Goal: Communication & Community: Answer question/provide support

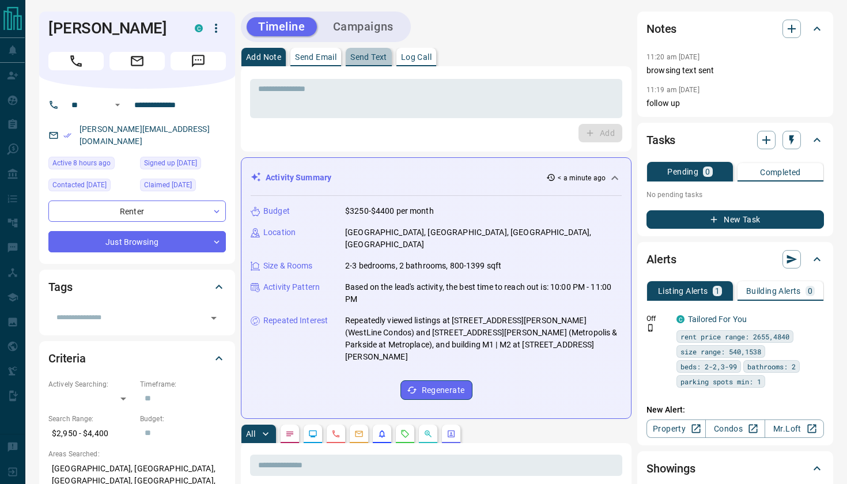
click at [363, 56] on p "Send Text" at bounding box center [368, 57] width 37 height 8
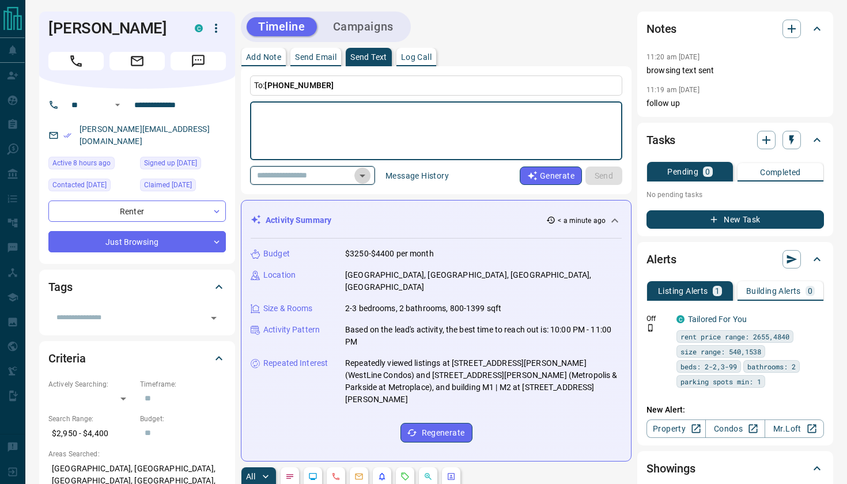
click at [369, 180] on icon "Open" at bounding box center [363, 176] width 14 height 14
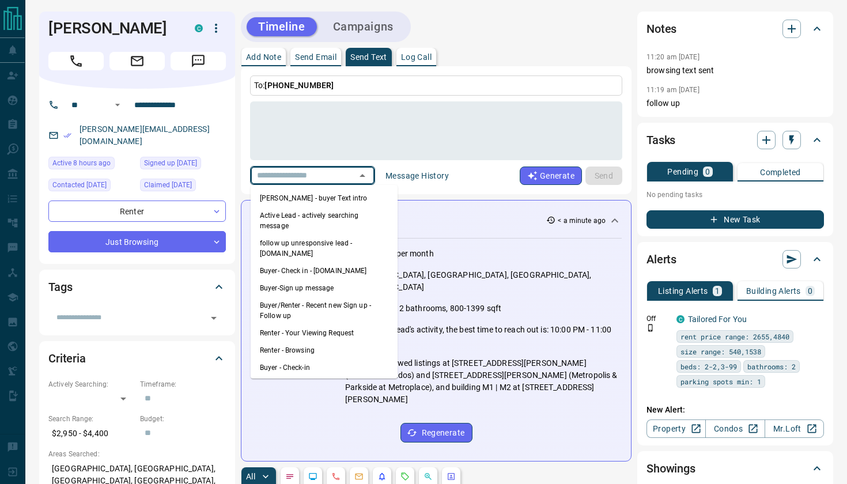
click at [430, 185] on div "​ Message History" at bounding box center [353, 175] width 206 height 19
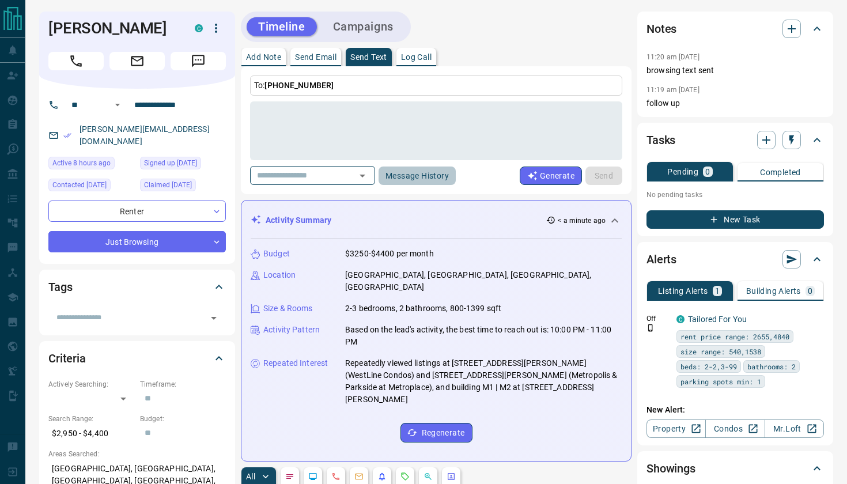
click at [430, 179] on button "Message History" at bounding box center [417, 176] width 77 height 18
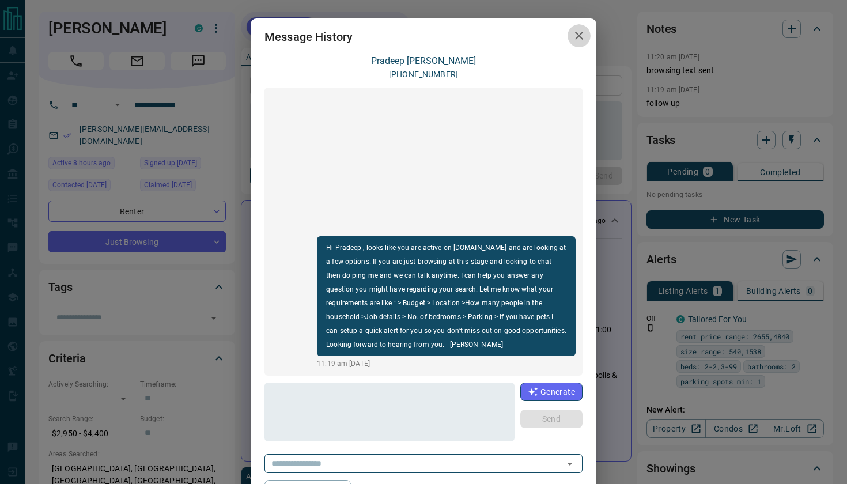
click at [581, 35] on icon "button" at bounding box center [579, 36] width 14 height 14
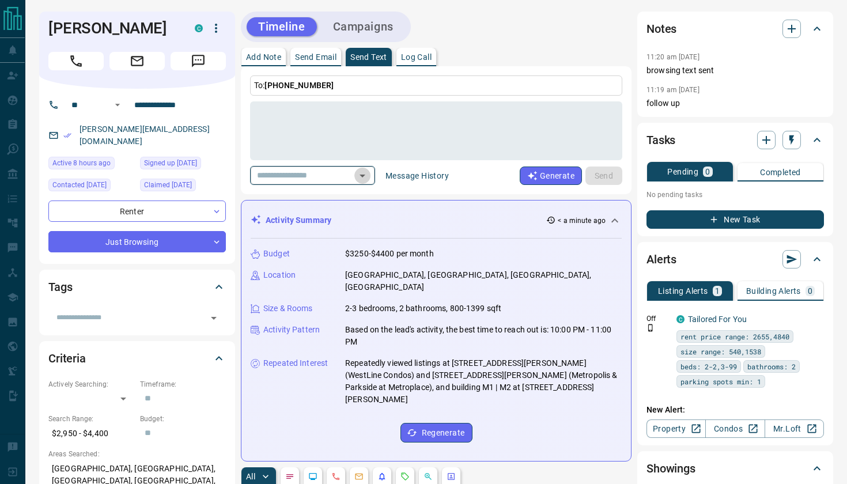
click at [369, 175] on icon "Open" at bounding box center [363, 176] width 14 height 14
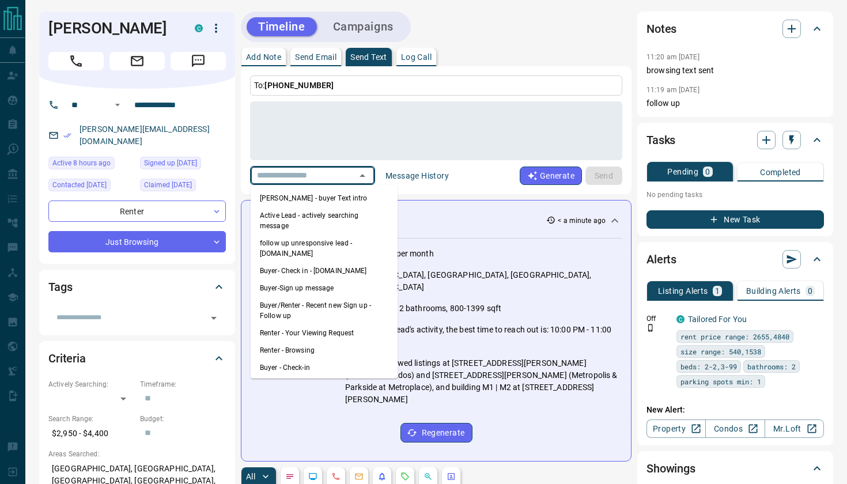
click at [313, 342] on li "Renter - Browsing" at bounding box center [324, 350] width 147 height 17
type textarea "**********"
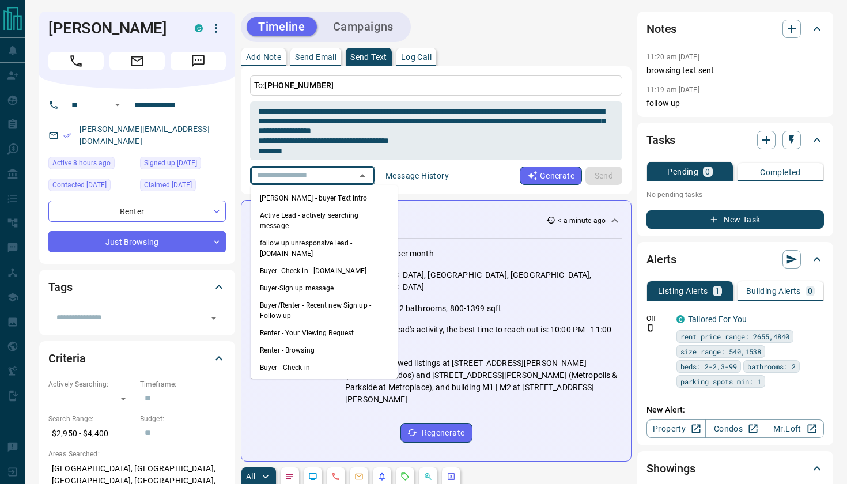
type input "**********"
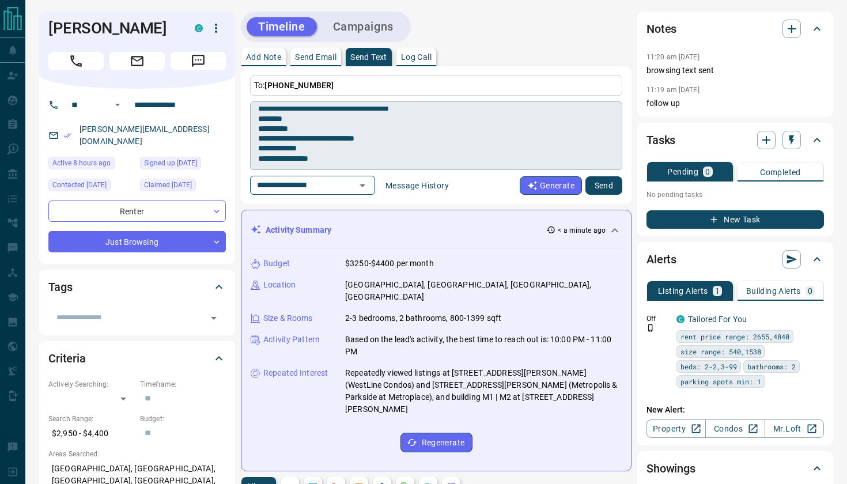
scroll to position [33, 0]
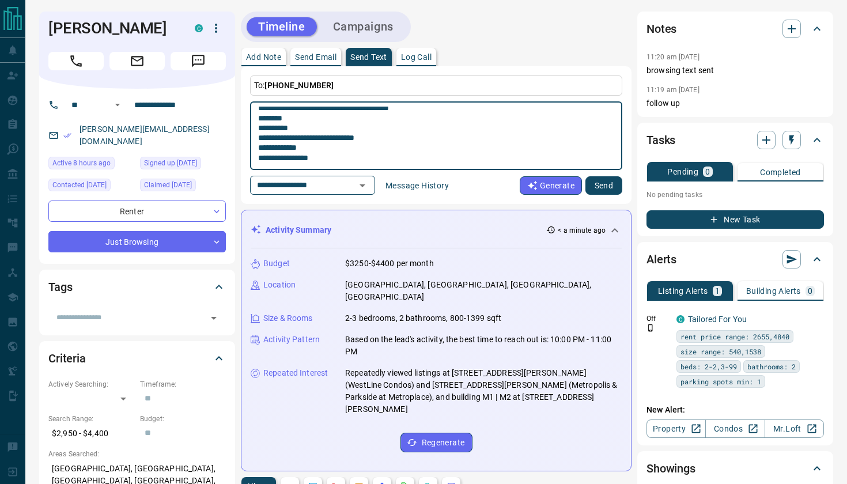
click at [352, 141] on textarea "**********" at bounding box center [436, 136] width 356 height 59
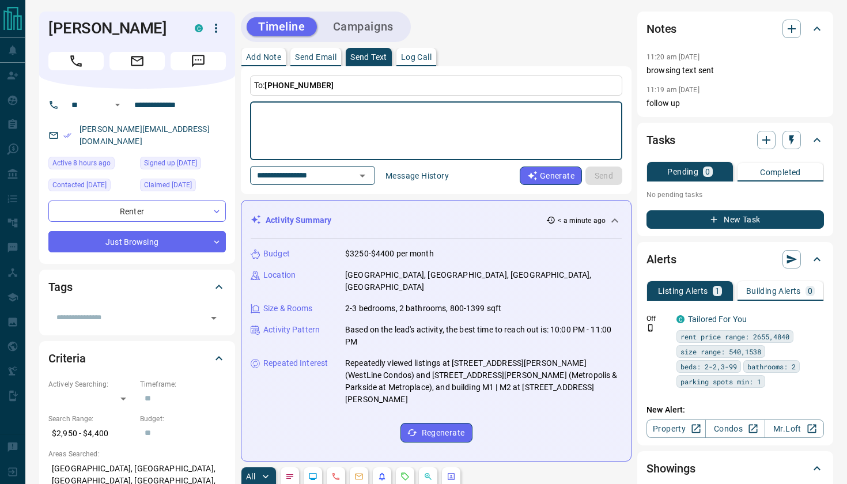
scroll to position [0, 0]
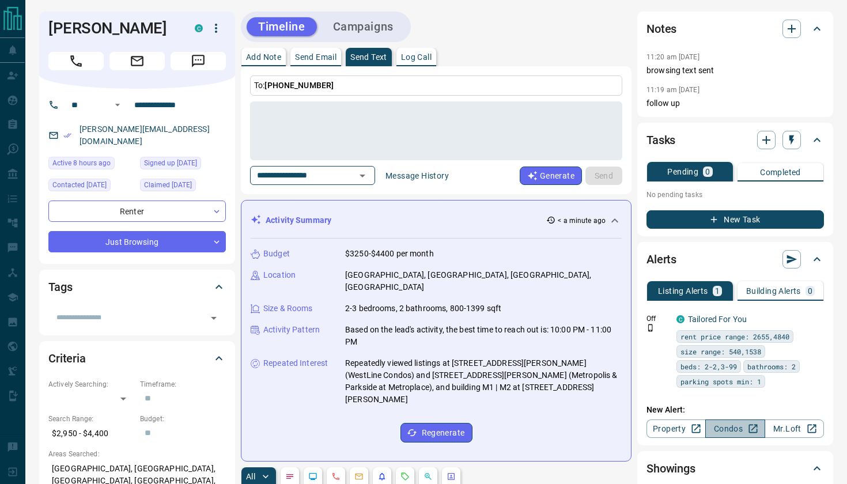
click at [727, 429] on link "Condos" at bounding box center [734, 429] width 59 height 18
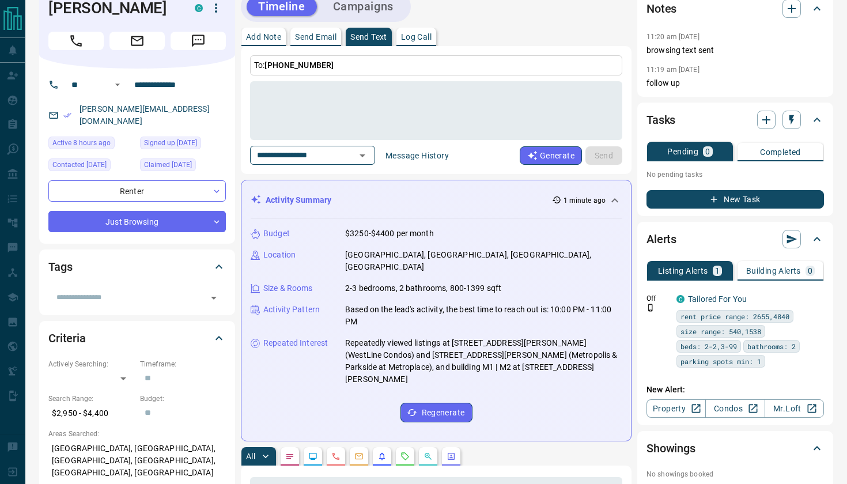
scroll to position [21, 0]
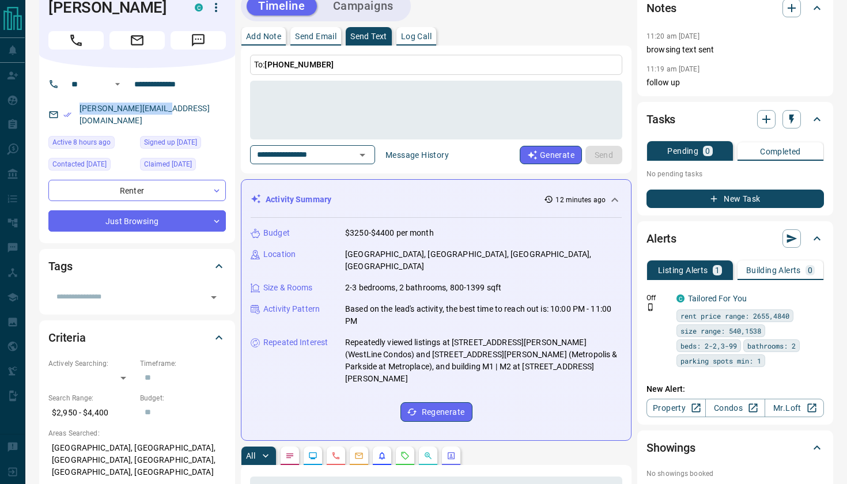
drag, startPoint x: 76, startPoint y: 126, endPoint x: 164, endPoint y: 131, distance: 88.3
click at [164, 130] on p "[PERSON_NAME][EMAIL_ADDRESS][DOMAIN_NAME]" at bounding box center [151, 114] width 150 height 31
copy link "[PERSON_NAME][EMAIL_ADDRESS][DOMAIN_NAME]"
